Goal: Task Accomplishment & Management: Manage account settings

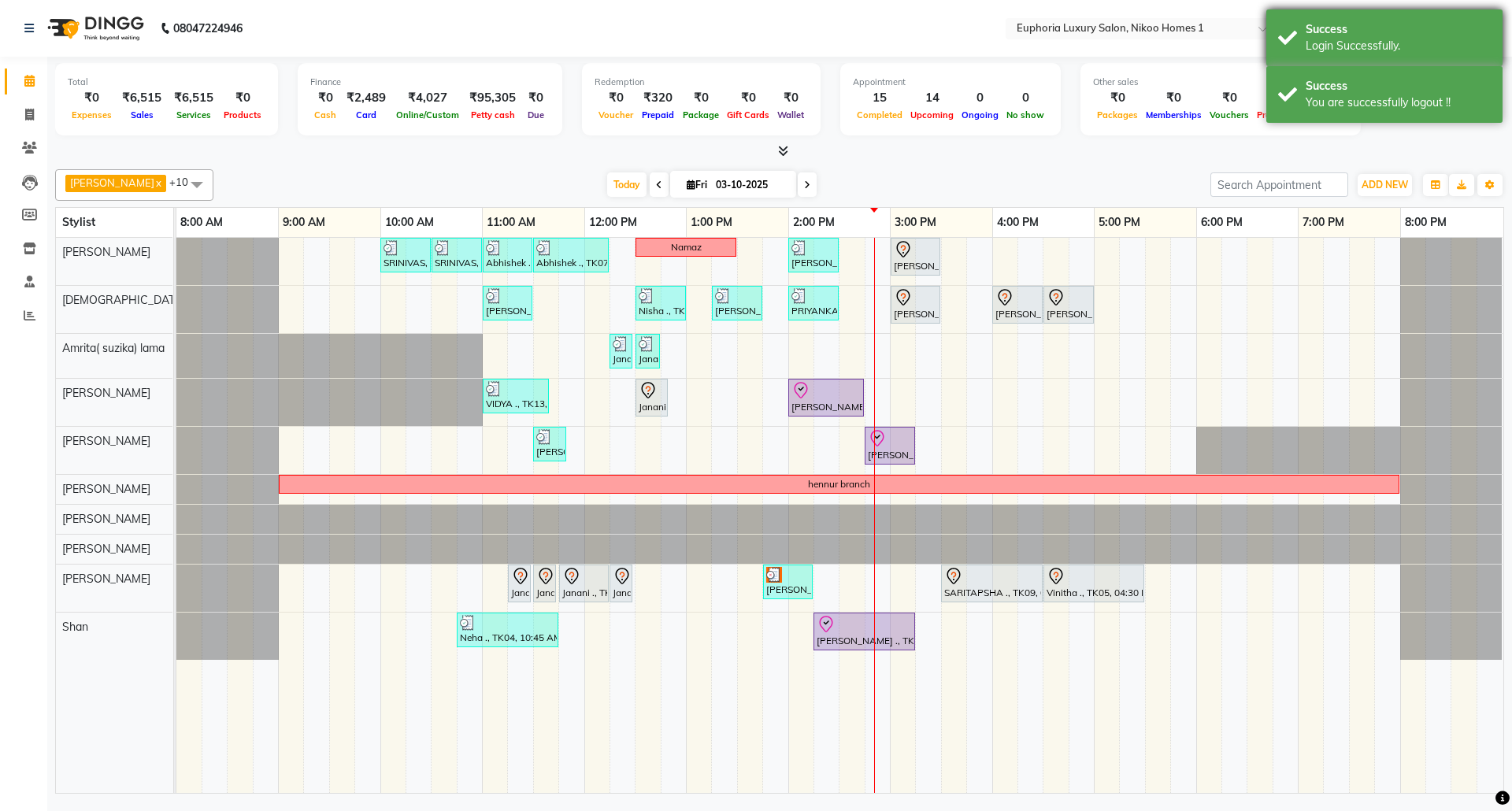
click at [1396, 39] on div "Login Successfully." at bounding box center [1398, 46] width 185 height 17
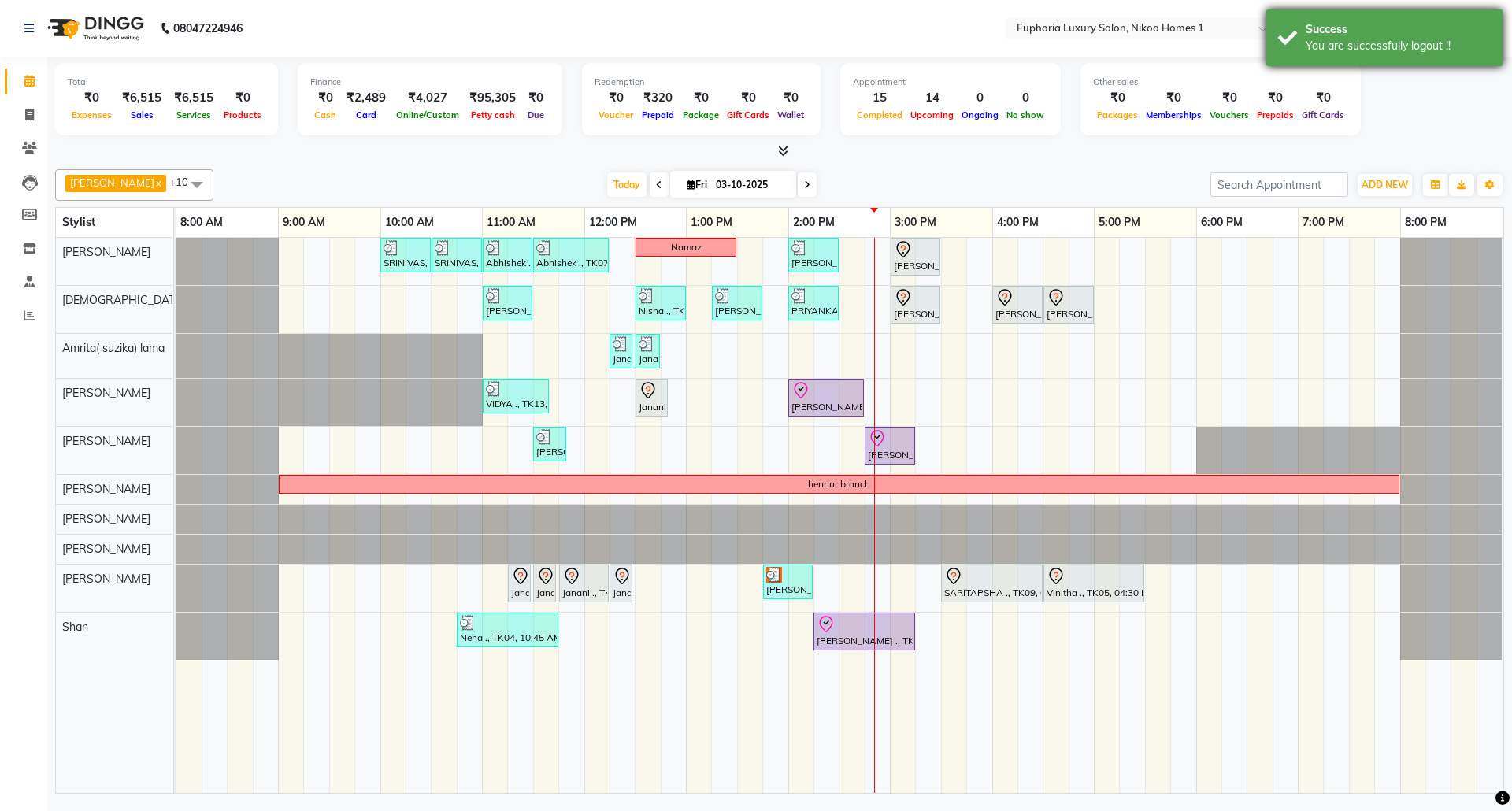
click at [1363, 36] on div "Success" at bounding box center [1398, 29] width 185 height 17
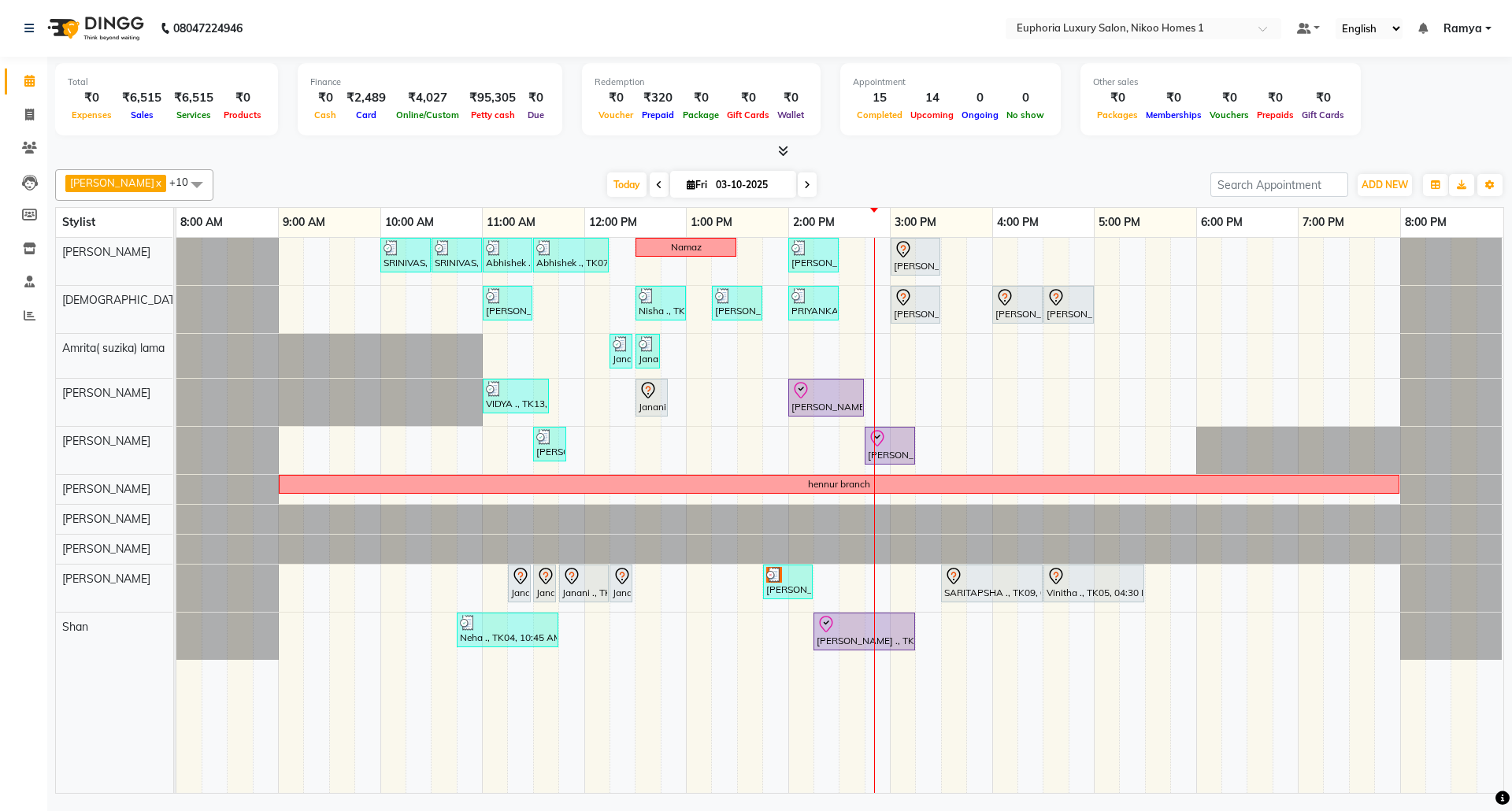
click at [1469, 23] on span "Ramya" at bounding box center [1462, 28] width 39 height 17
click at [1425, 111] on link "Sign out" at bounding box center [1410, 108] width 144 height 24
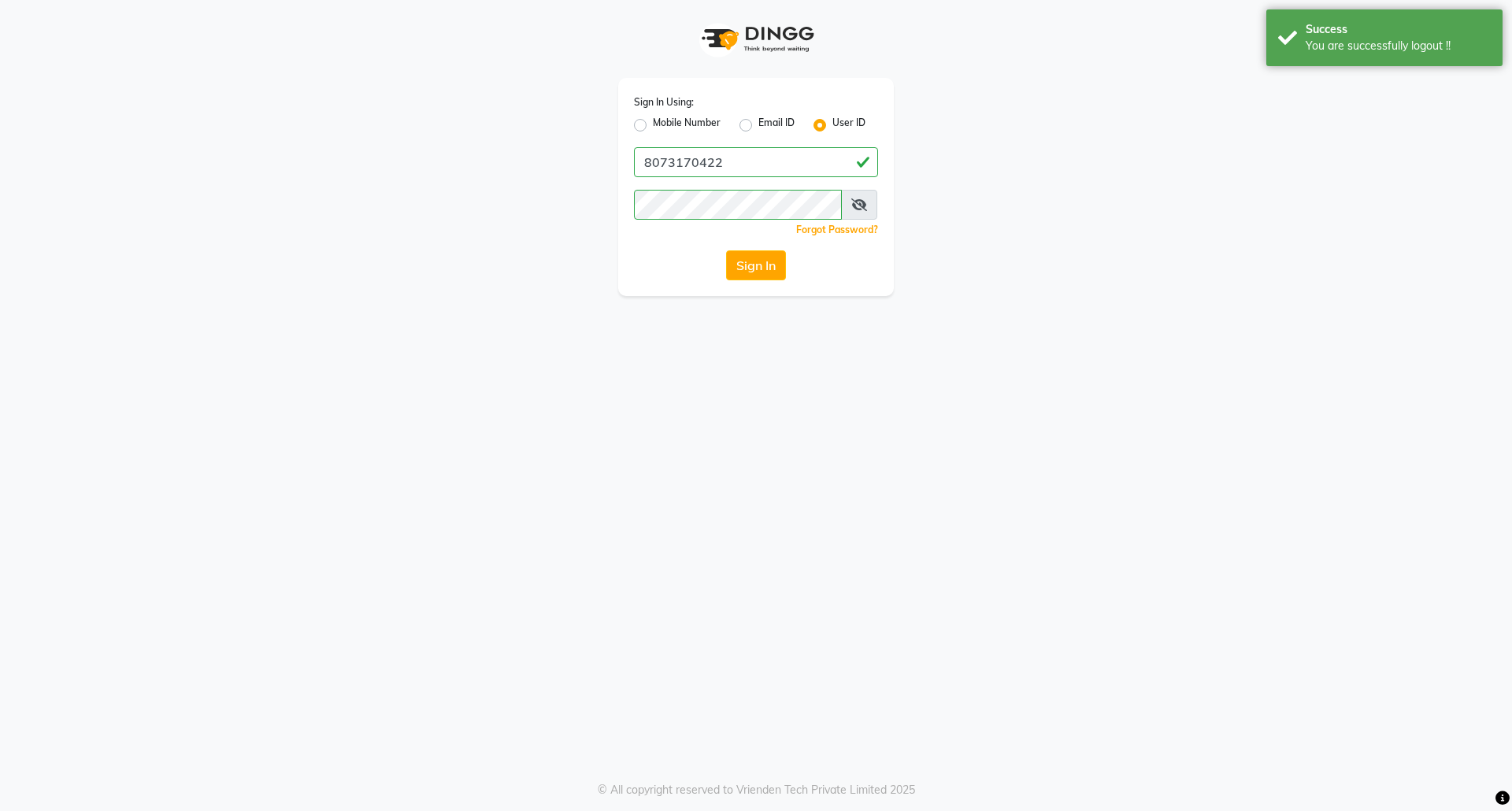
click at [653, 126] on label "Mobile Number" at bounding box center [686, 126] width 68 height 19
click at [653, 126] on input "Mobile Number" at bounding box center [657, 121] width 10 height 10
radio input "true"
radio input "false"
drag, startPoint x: 712, startPoint y: 152, endPoint x: 756, endPoint y: 260, distance: 116.6
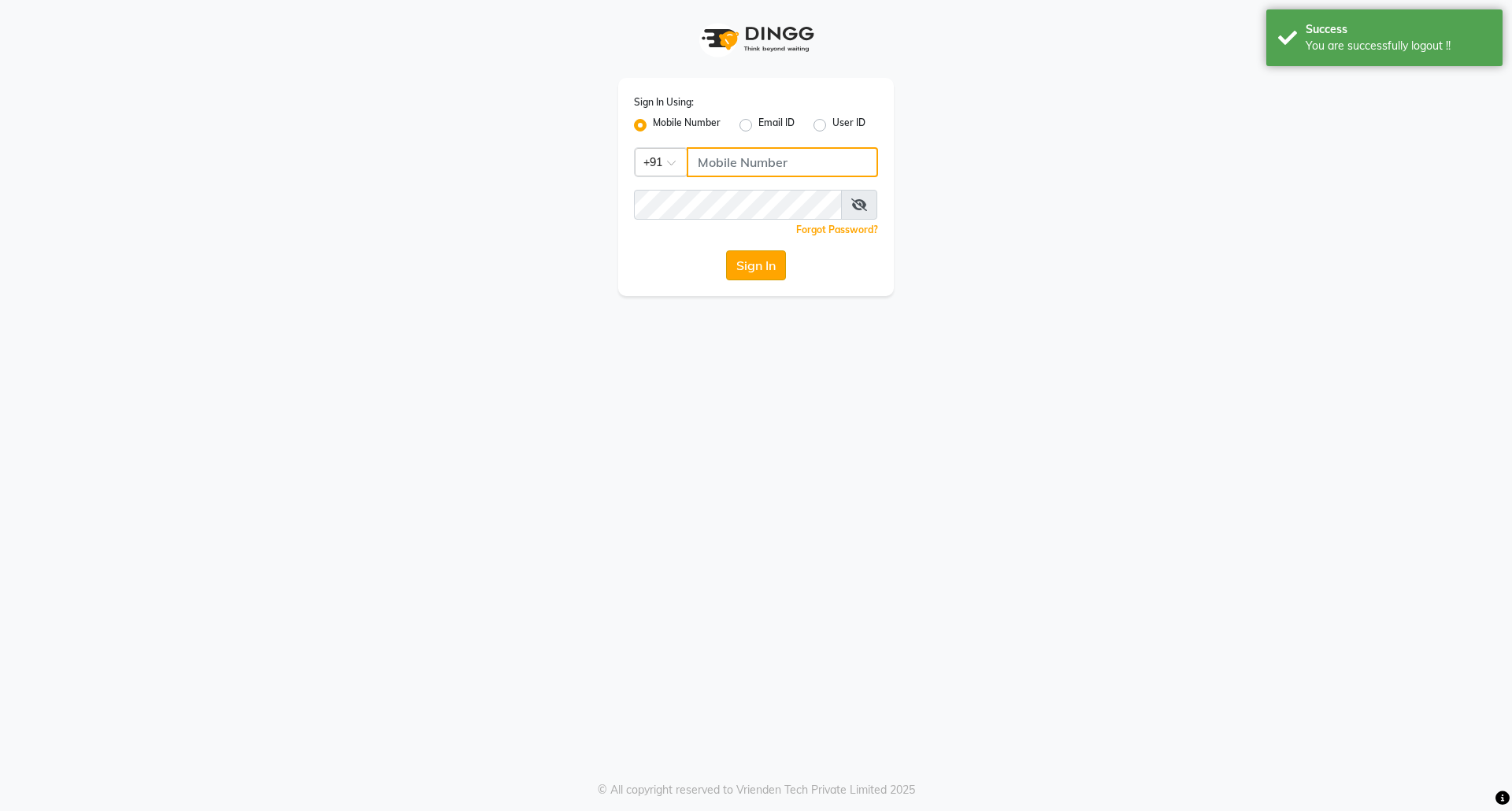
click at [712, 152] on input "Username" at bounding box center [782, 162] width 191 height 30
type input "7760179992"
click at [747, 257] on button "Sign In" at bounding box center [756, 265] width 60 height 30
